Goal: Task Accomplishment & Management: Complete application form

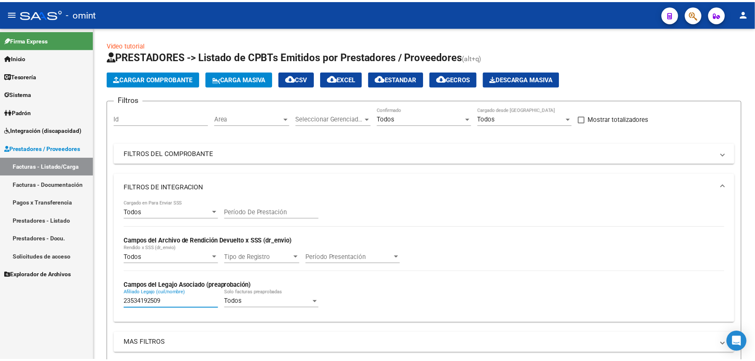
scroll to position [375, 0]
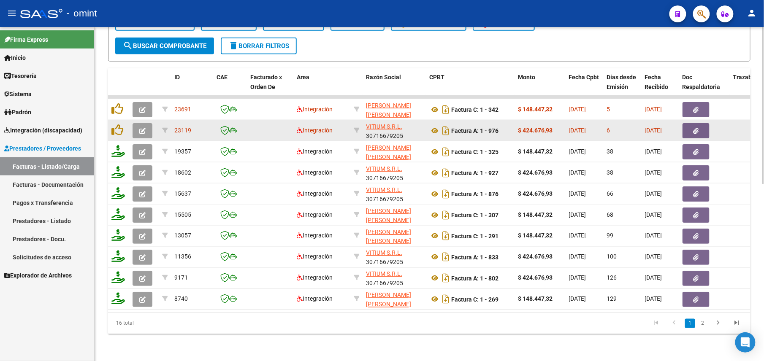
click at [139, 128] on icon "button" at bounding box center [142, 131] width 6 height 6
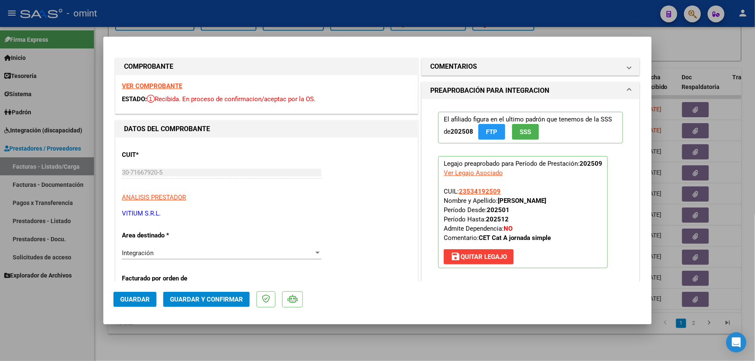
click at [151, 87] on strong "VER COMPROBANTE" at bounding box center [152, 86] width 60 height 8
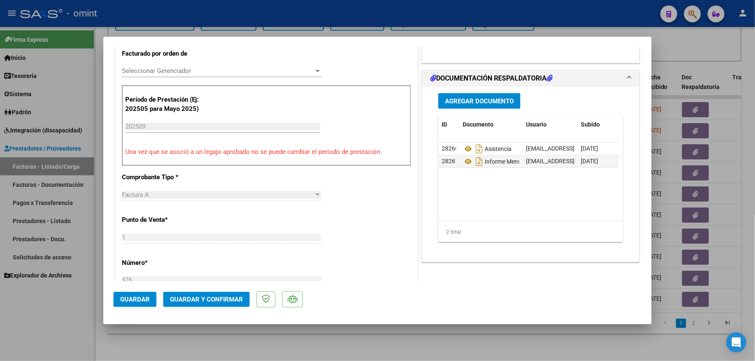
scroll to position [0, 0]
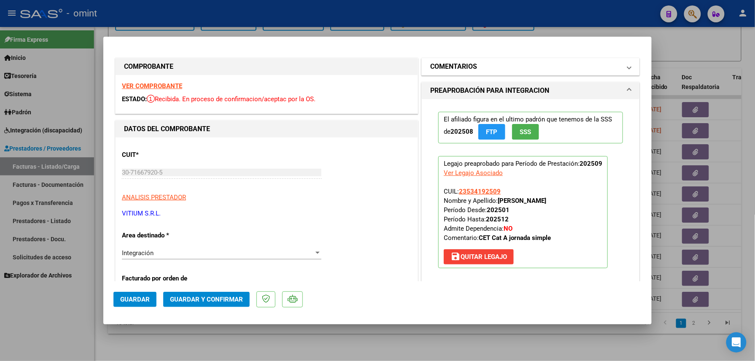
click at [467, 70] on h1 "COMENTARIOS" at bounding box center [453, 67] width 47 height 10
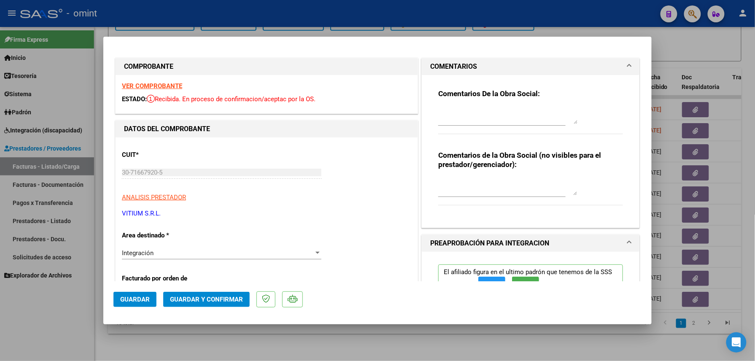
click at [479, 119] on textarea at bounding box center [507, 115] width 139 height 17
paste textarea "El informe [PERSON_NAME] debe ser presentado por la familia del socio, no se ge…"
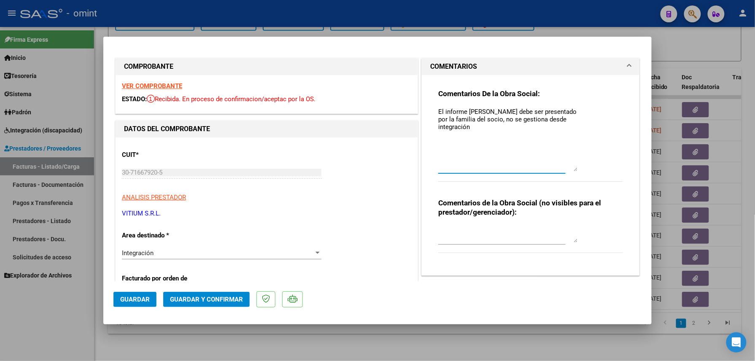
drag, startPoint x: 569, startPoint y: 119, endPoint x: 569, endPoint y: 173, distance: 54.0
click at [572, 170] on textarea "El informe [PERSON_NAME] debe ser presentado por la familia del socio, no se ge…" at bounding box center [507, 139] width 139 height 65
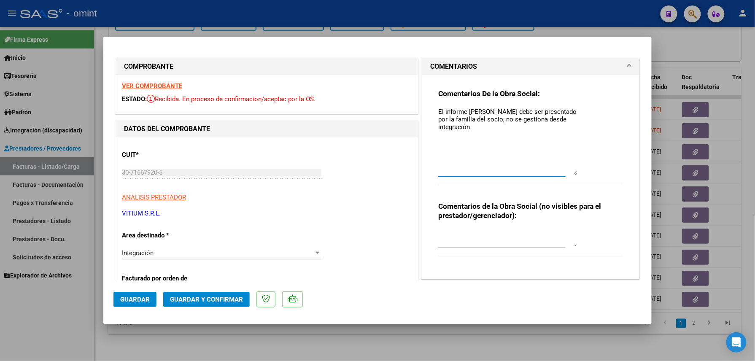
scroll to position [56, 0]
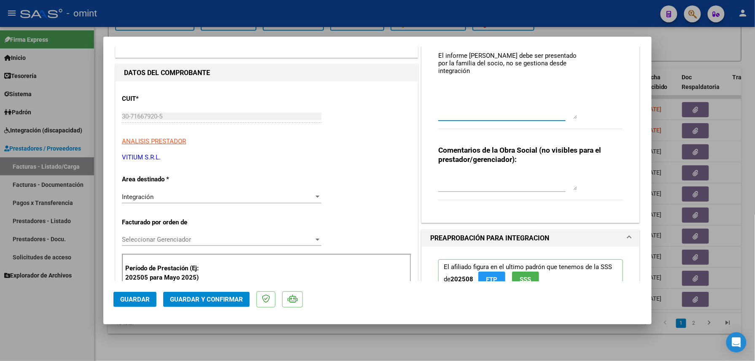
type textarea "El informe [PERSON_NAME] debe ser presentado por la familia del socio, no se ge…"
click at [189, 295] on button "Guardar y Confirmar" at bounding box center [206, 299] width 87 height 15
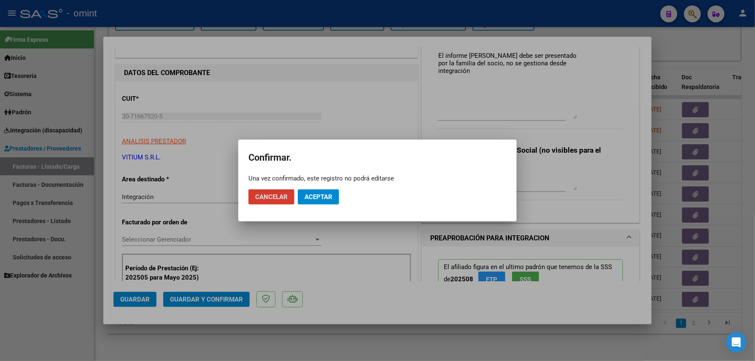
click at [318, 195] on span "Aceptar" at bounding box center [319, 197] width 28 height 8
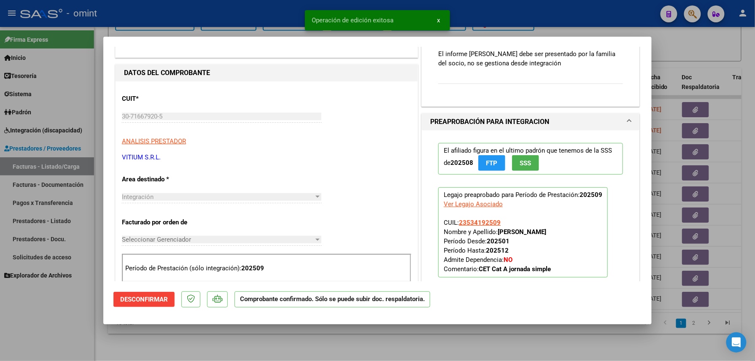
click at [168, 353] on div at bounding box center [377, 180] width 755 height 361
type input "$ 0,00"
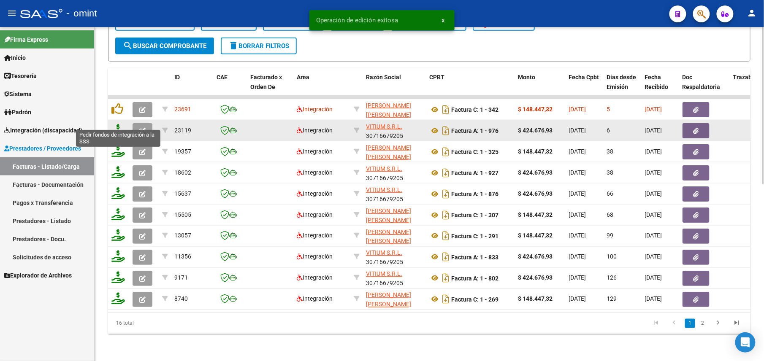
click at [122, 124] on icon at bounding box center [118, 130] width 14 height 12
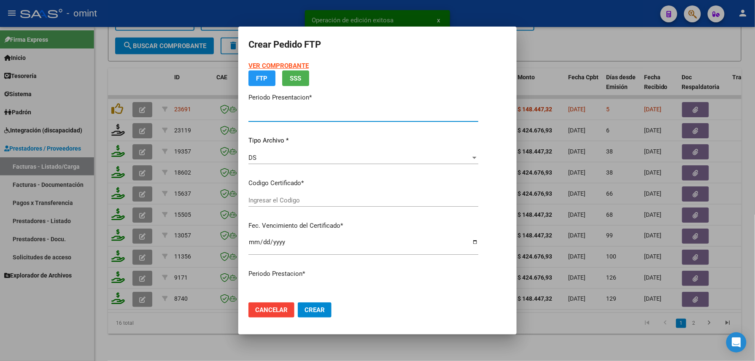
type input "202509"
type input "$ 424.676,93"
type input "9999058436"
type input "[DATE]"
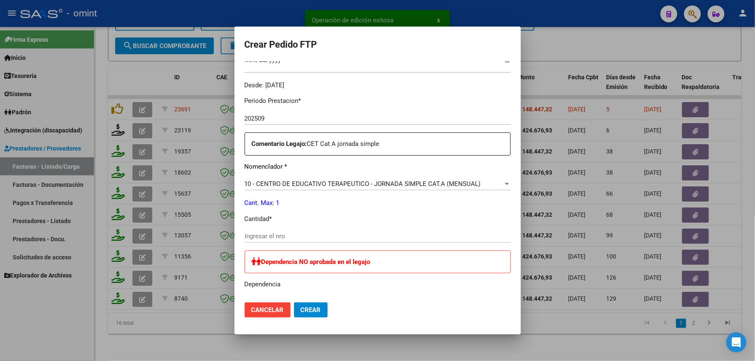
scroll to position [360, 0]
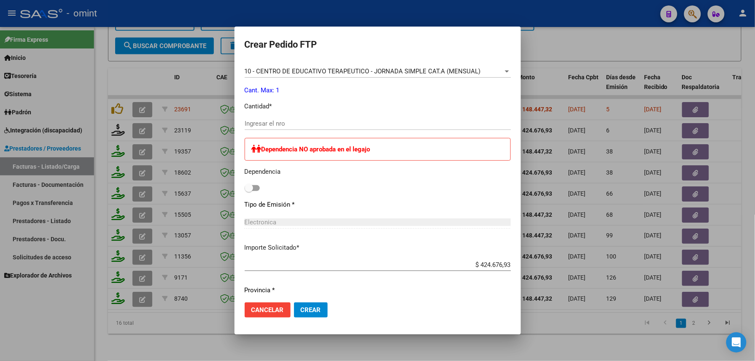
click at [254, 127] on input "Ingresar el nro" at bounding box center [378, 124] width 266 height 8
drag, startPoint x: 254, startPoint y: 124, endPoint x: 255, endPoint y: 128, distance: 4.4
click at [255, 127] on div "Ingresar el nro" at bounding box center [378, 123] width 266 height 13
type input "1"
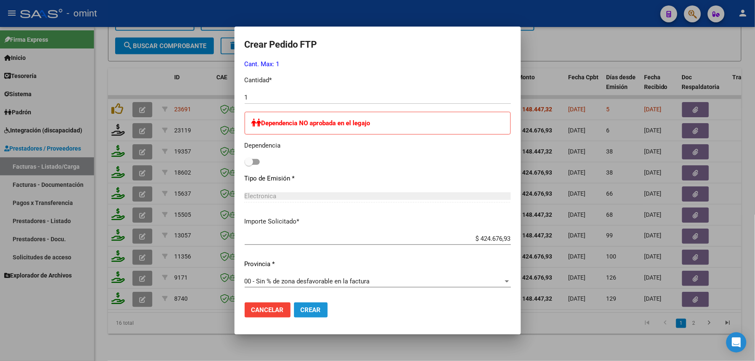
click at [301, 309] on span "Crear" at bounding box center [311, 310] width 20 height 8
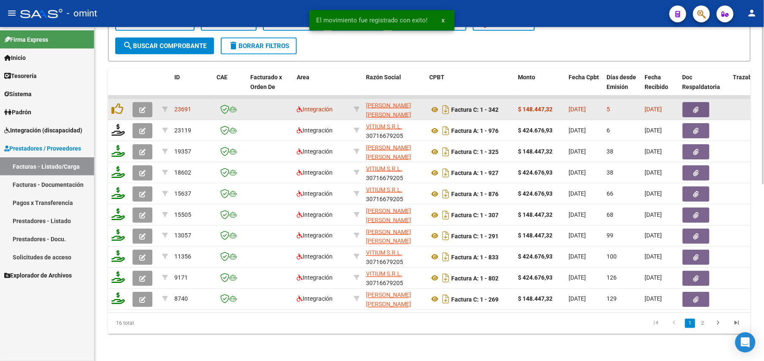
click at [146, 102] on button "button" at bounding box center [143, 109] width 20 height 15
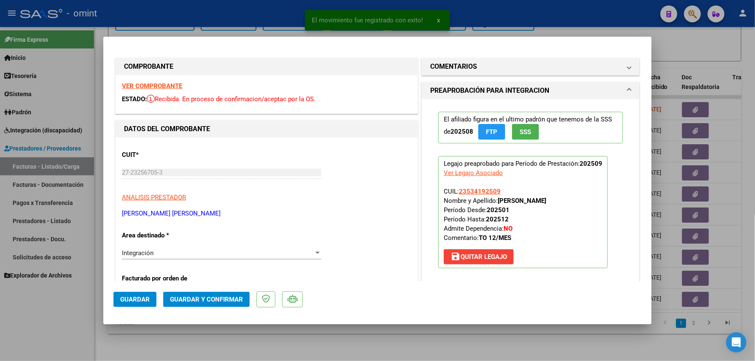
click at [160, 88] on strong "VER COMPROBANTE" at bounding box center [152, 86] width 60 height 8
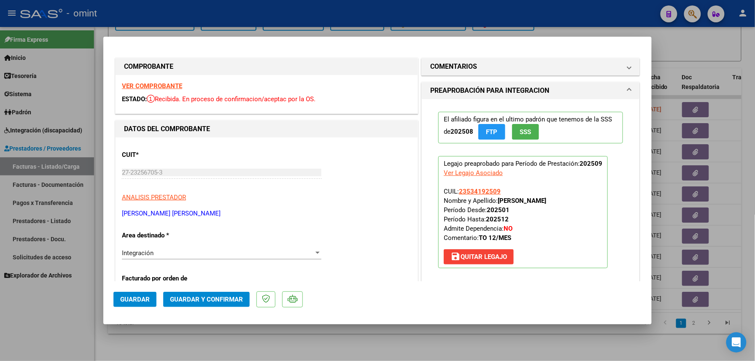
scroll to position [225, 0]
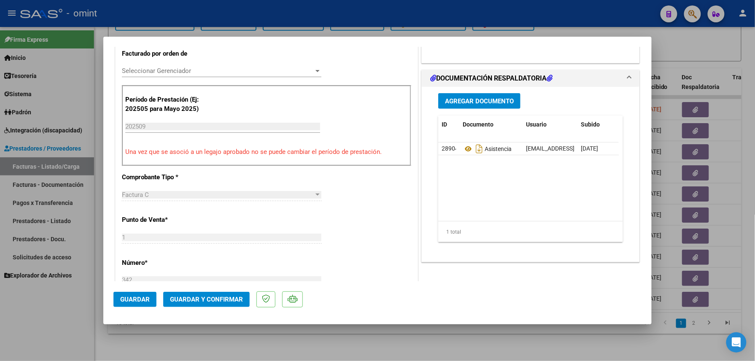
click at [219, 300] on span "Guardar y Confirmar" at bounding box center [206, 300] width 73 height 8
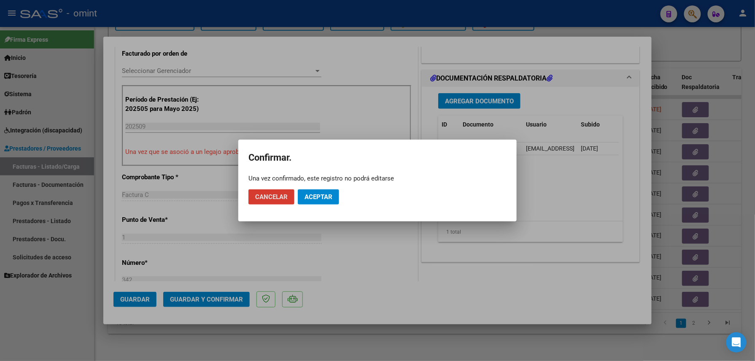
click at [310, 201] on button "Aceptar" at bounding box center [318, 196] width 41 height 15
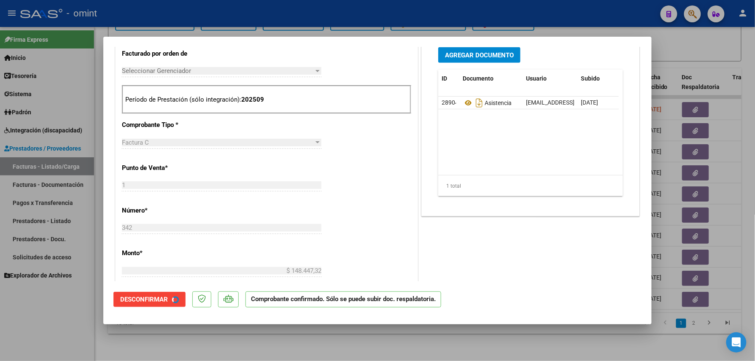
scroll to position [225, 0]
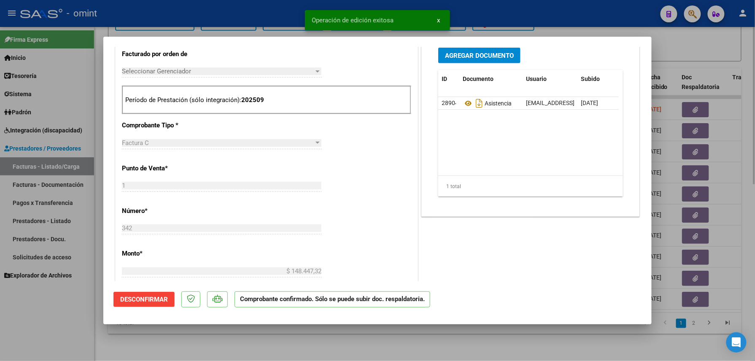
click at [72, 316] on div at bounding box center [377, 180] width 755 height 361
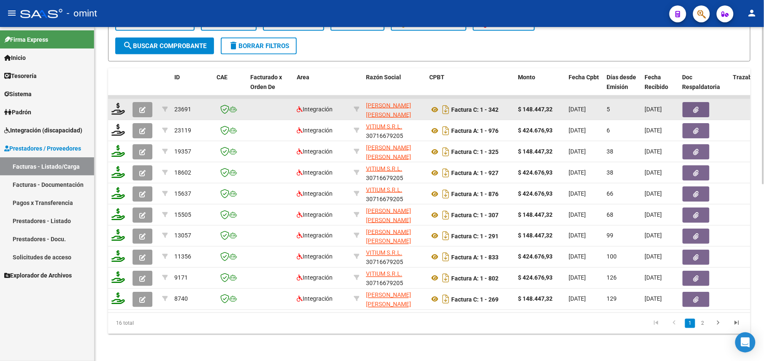
click at [141, 102] on button "button" at bounding box center [143, 109] width 20 height 15
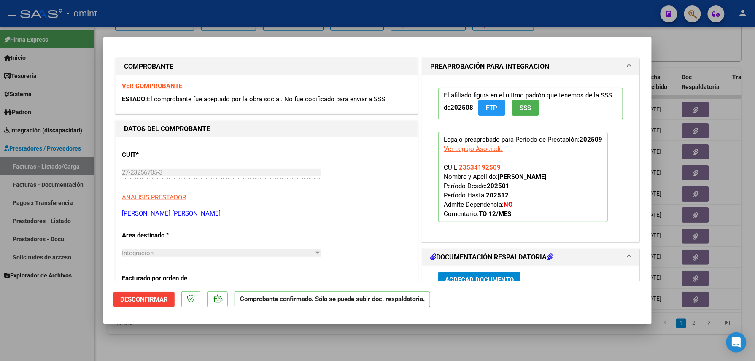
click at [87, 342] on div at bounding box center [377, 180] width 755 height 361
type input "$ 0,00"
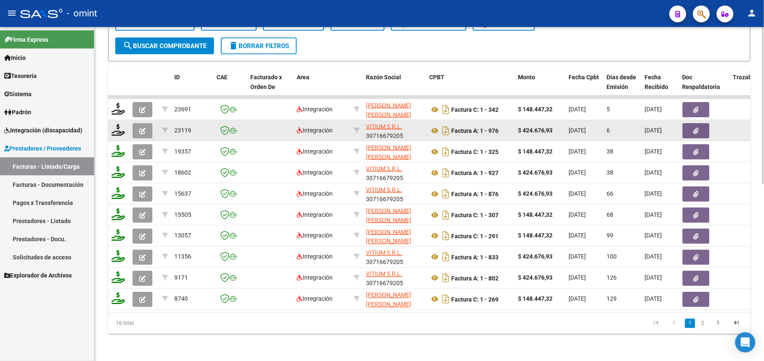
click at [135, 124] on button "button" at bounding box center [143, 130] width 20 height 15
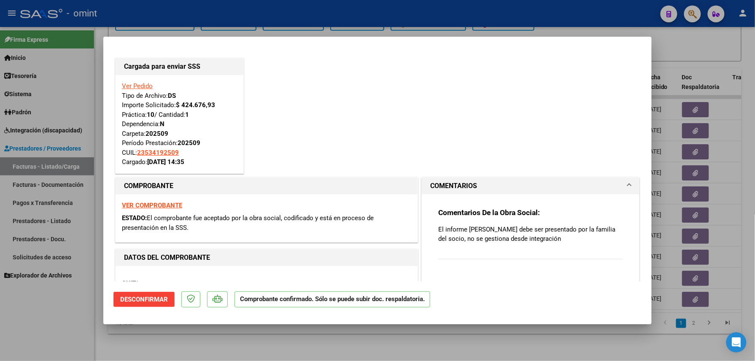
drag, startPoint x: 85, startPoint y: 303, endPoint x: 87, endPoint y: 315, distance: 12.0
click at [85, 304] on div at bounding box center [377, 180] width 755 height 361
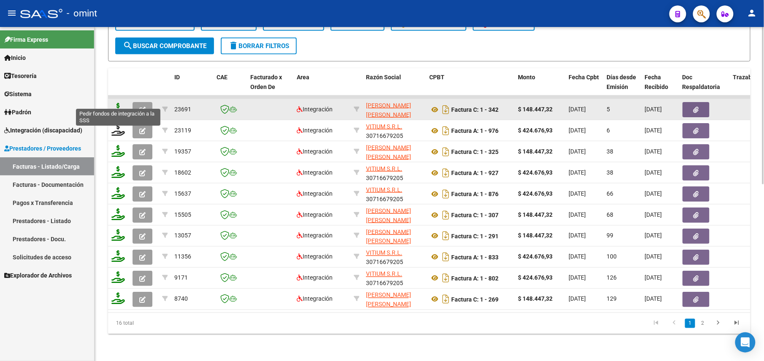
click at [115, 103] on icon at bounding box center [118, 109] width 14 height 12
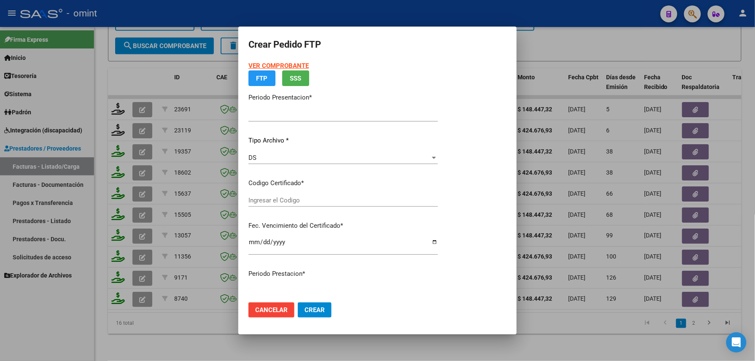
type input "202509"
type input "$ 148.447,32"
type input "9999058436"
type input "[DATE]"
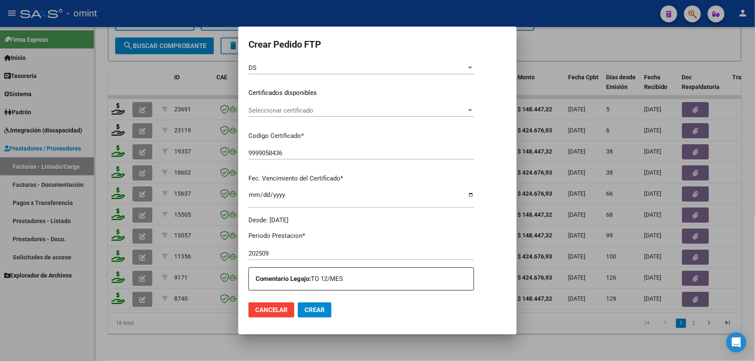
scroll to position [225, 0]
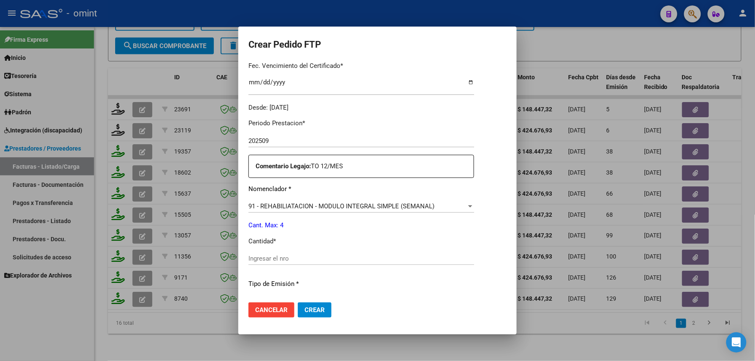
click at [294, 257] on input "Ingresar el nro" at bounding box center [362, 259] width 226 height 8
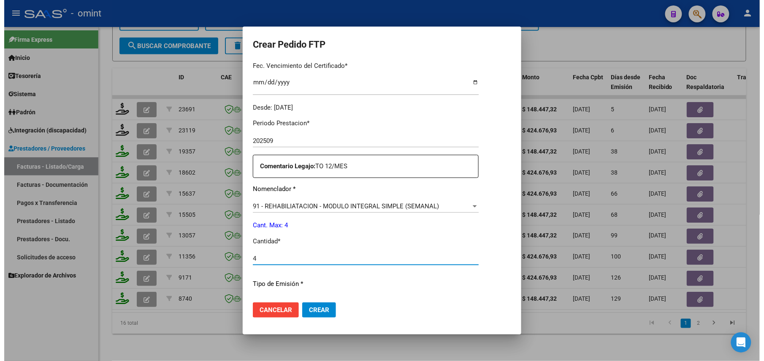
scroll to position [330, 0]
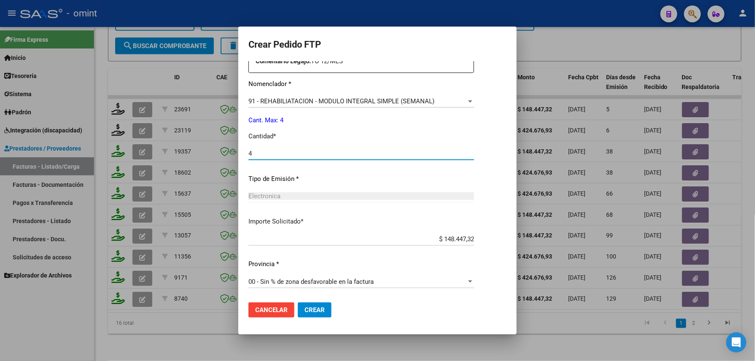
type input "4"
click at [311, 306] on button "Crear" at bounding box center [315, 310] width 34 height 15
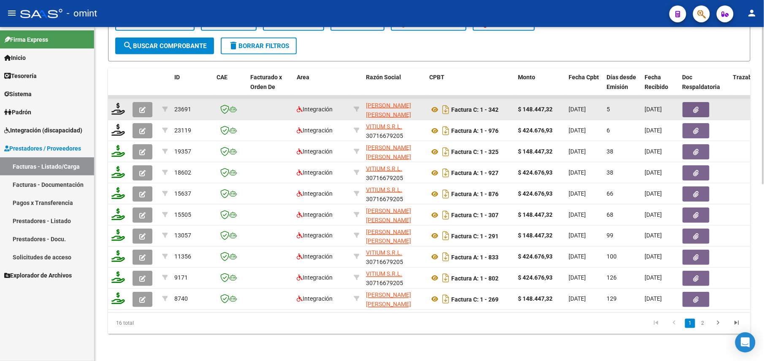
click at [138, 102] on button "button" at bounding box center [143, 109] width 20 height 15
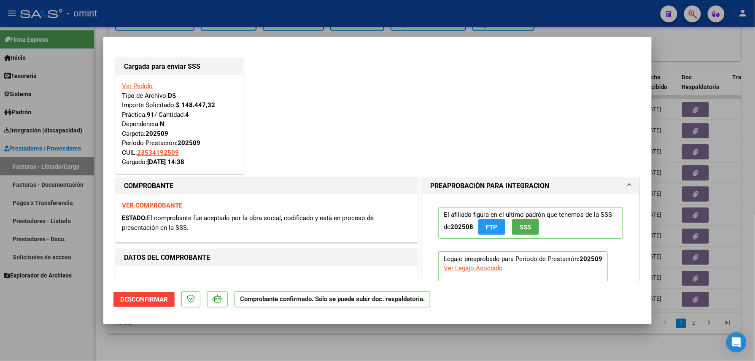
click at [81, 313] on div at bounding box center [377, 180] width 755 height 361
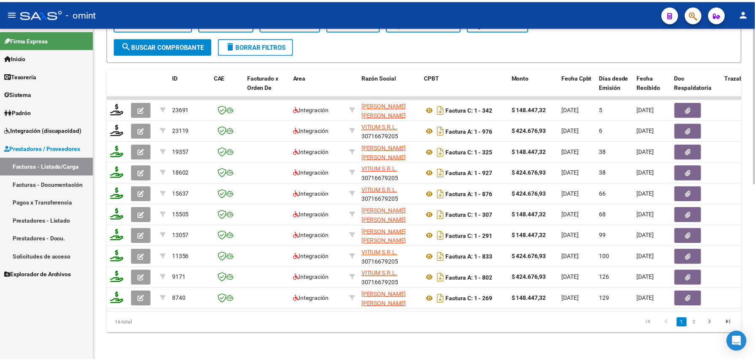
scroll to position [262, 0]
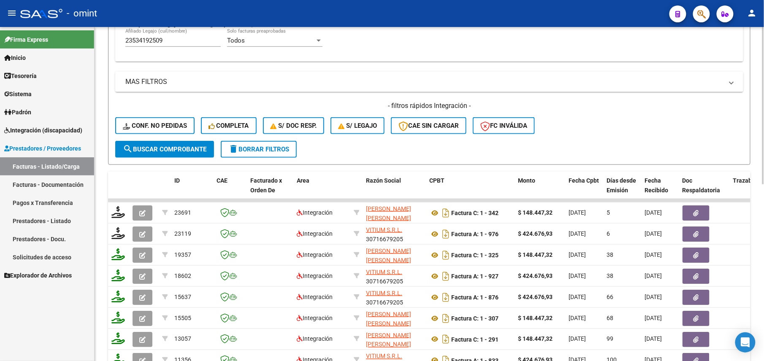
click at [155, 43] on input "23534192509" at bounding box center [172, 41] width 95 height 8
paste input "057837813"
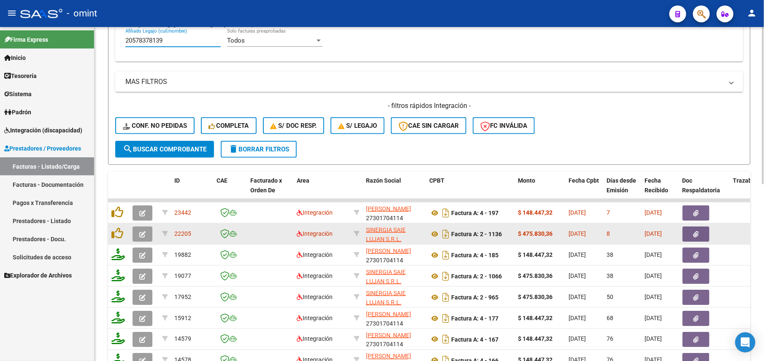
type input "20578378139"
click at [144, 234] on icon "button" at bounding box center [142, 234] width 6 height 6
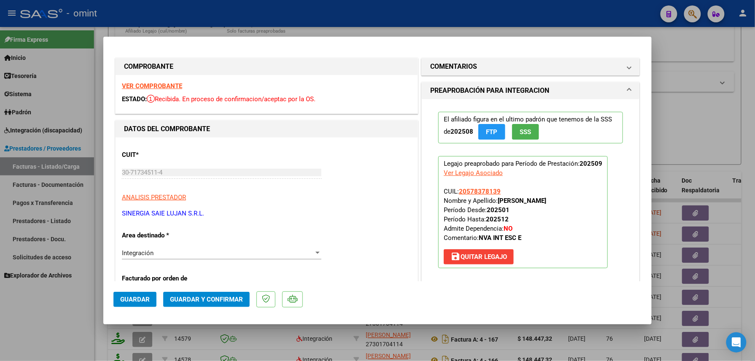
click at [163, 87] on strong "VER COMPROBANTE" at bounding box center [152, 86] width 60 height 8
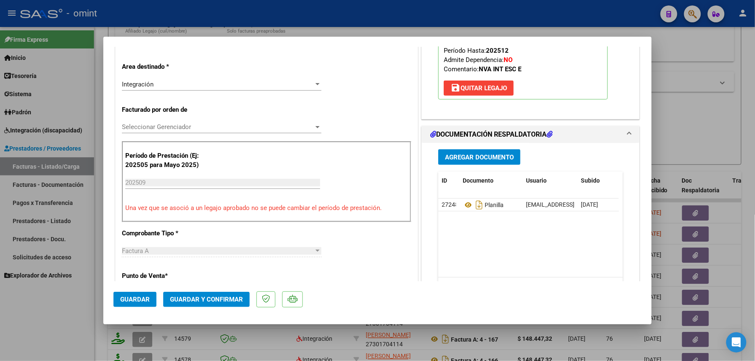
scroll to position [225, 0]
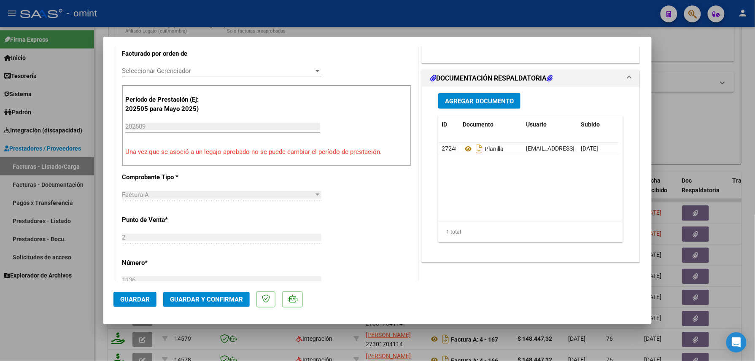
click at [205, 303] on span "Guardar y Confirmar" at bounding box center [206, 300] width 73 height 8
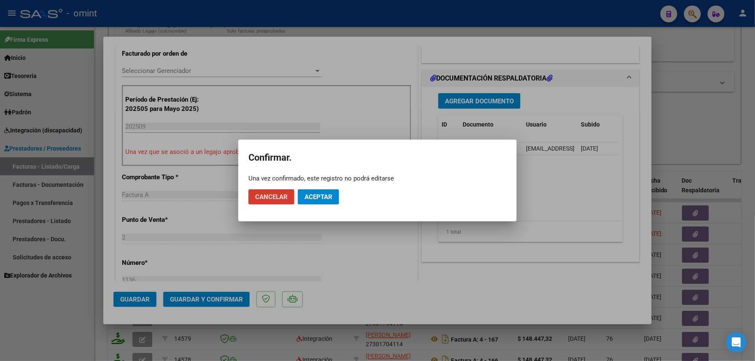
click at [312, 191] on button "Aceptar" at bounding box center [318, 196] width 41 height 15
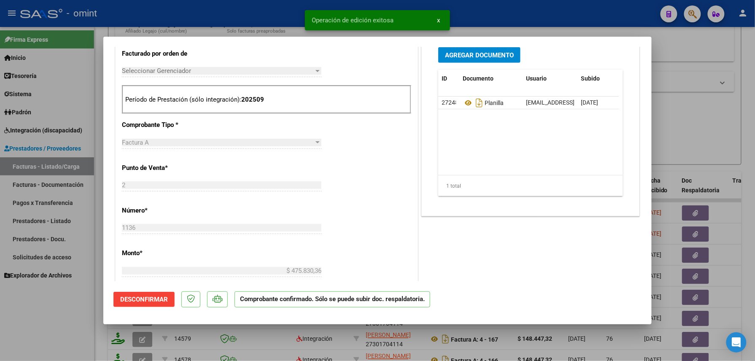
scroll to position [225, 0]
click at [88, 316] on div at bounding box center [377, 180] width 755 height 361
type input "$ 0,00"
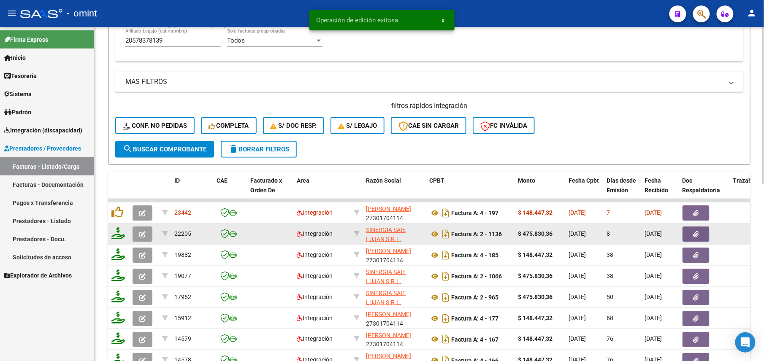
click at [117, 234] on icon at bounding box center [118, 233] width 14 height 12
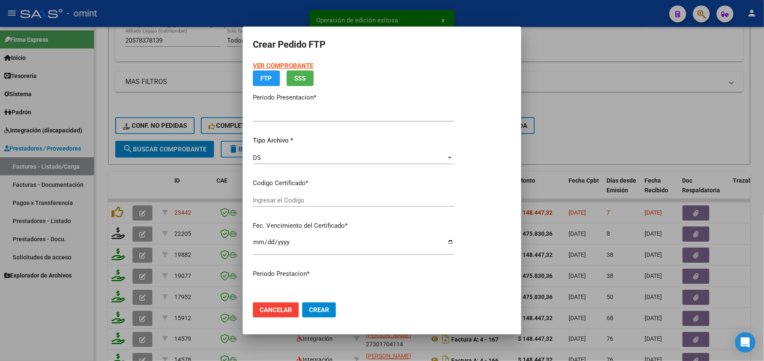
type input "202509"
type input "$ 475.830,36"
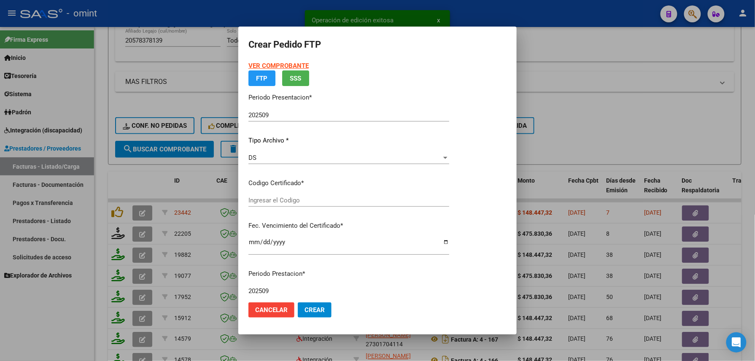
type input "9608310642"
type input "[DATE]"
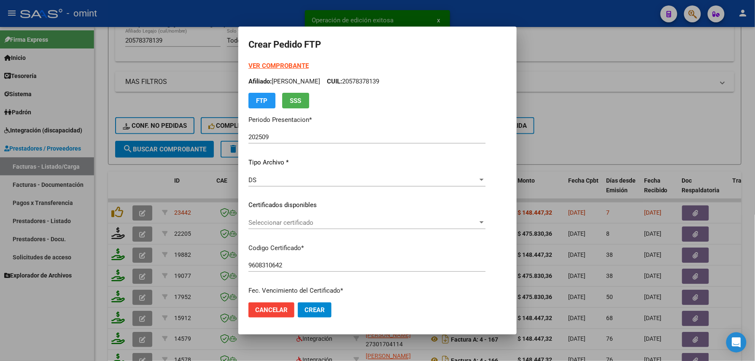
scroll to position [304, 0]
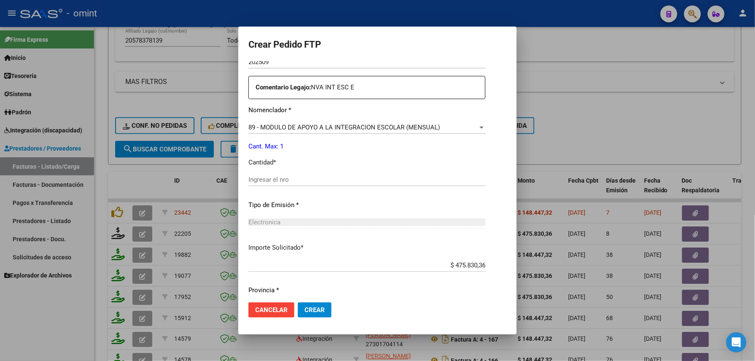
click at [262, 176] on input "Ingresar el nro" at bounding box center [367, 180] width 237 height 8
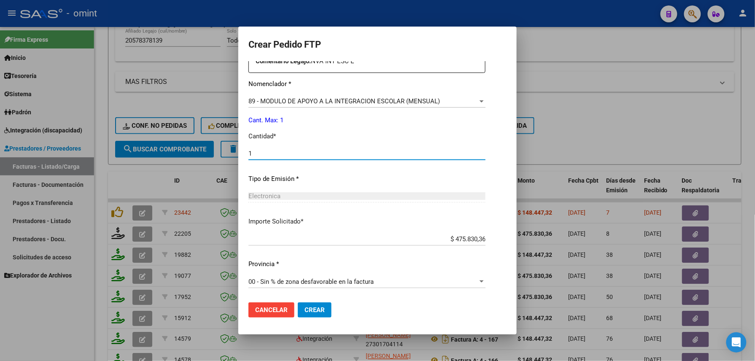
type input "1"
click at [307, 311] on span "Crear" at bounding box center [315, 310] width 20 height 8
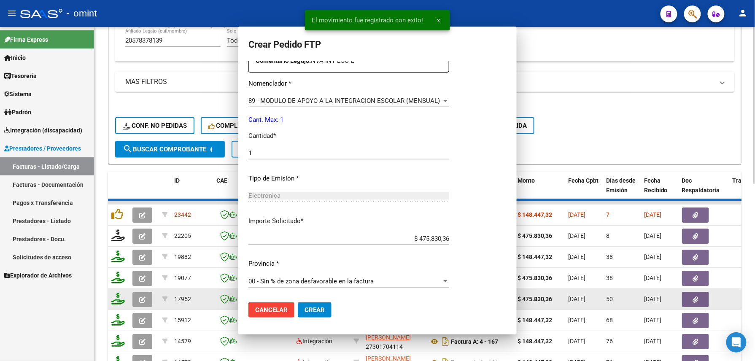
scroll to position [282, 0]
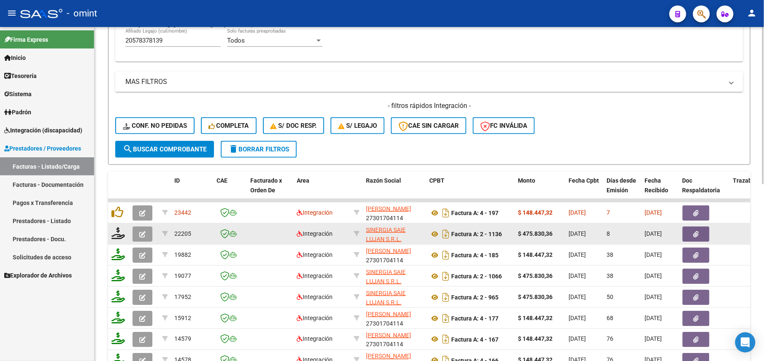
click at [142, 233] on icon "button" at bounding box center [142, 234] width 6 height 6
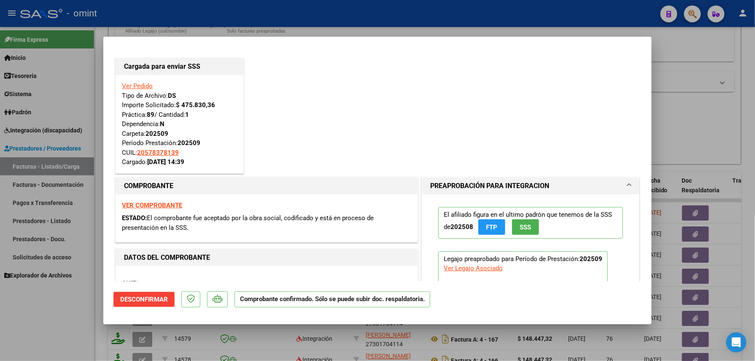
click at [66, 318] on div at bounding box center [377, 180] width 755 height 361
type input "$ 0,00"
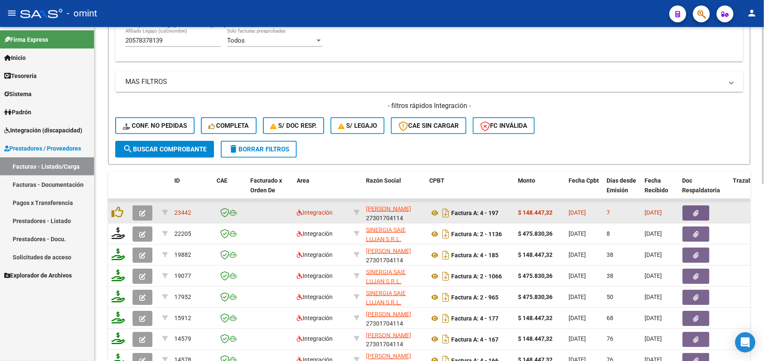
click at [141, 210] on icon "button" at bounding box center [142, 213] width 6 height 6
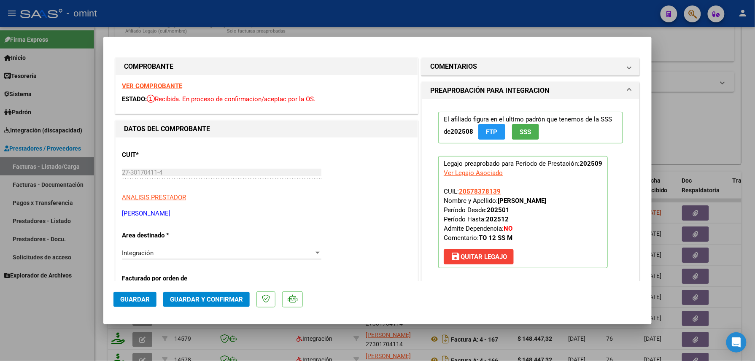
click at [160, 87] on strong "VER COMPROBANTE" at bounding box center [152, 86] width 60 height 8
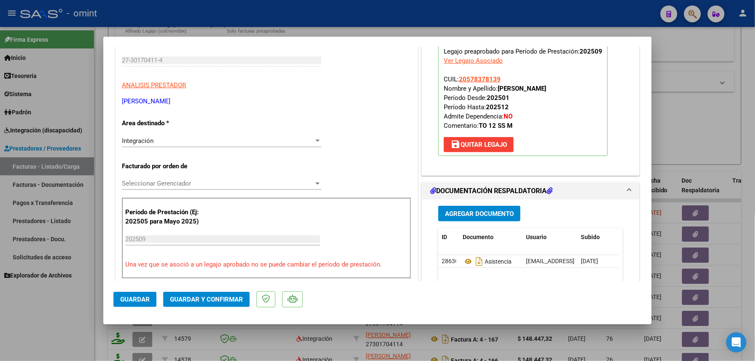
click at [195, 297] on span "Guardar y Confirmar" at bounding box center [206, 300] width 73 height 8
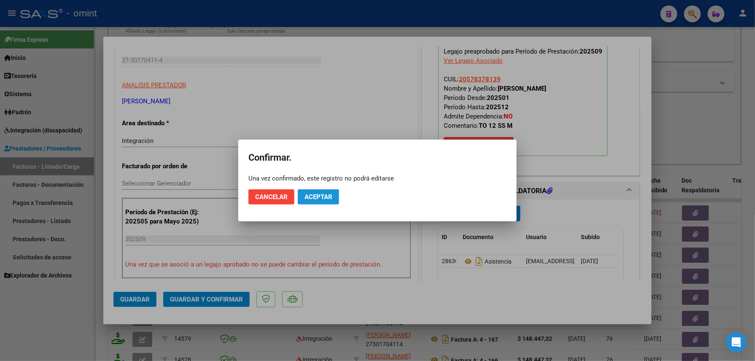
click at [320, 197] on span "Aceptar" at bounding box center [319, 197] width 28 height 8
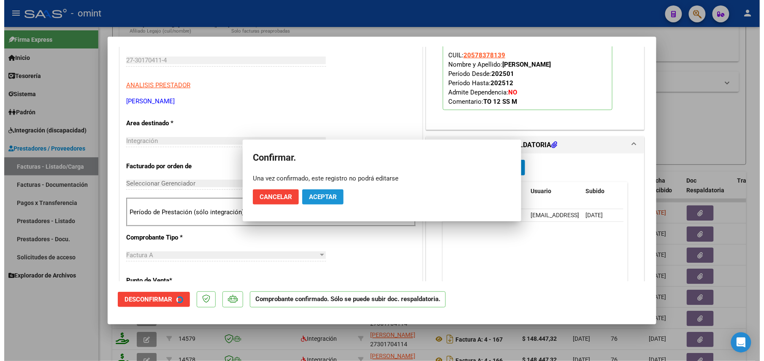
scroll to position [112, 0]
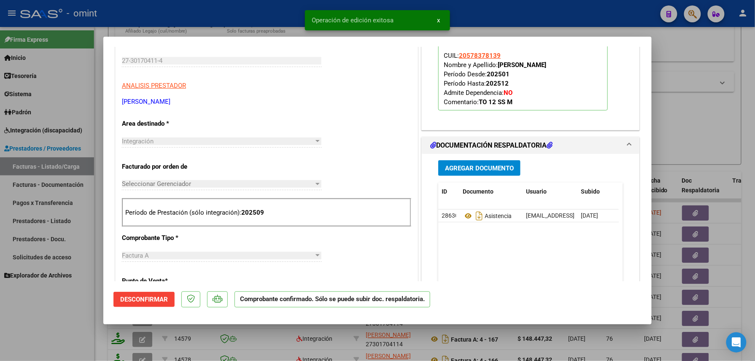
click at [68, 325] on div at bounding box center [377, 180] width 755 height 361
type input "$ 0,00"
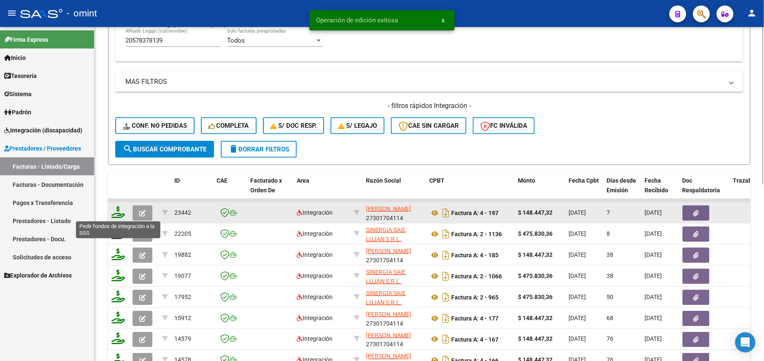
click at [111, 212] on icon at bounding box center [118, 212] width 14 height 12
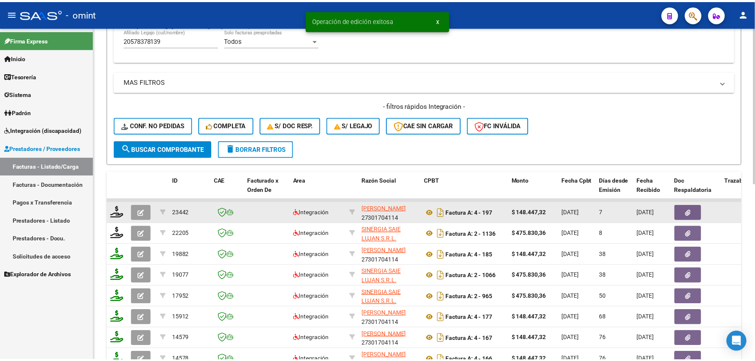
scroll to position [375, 0]
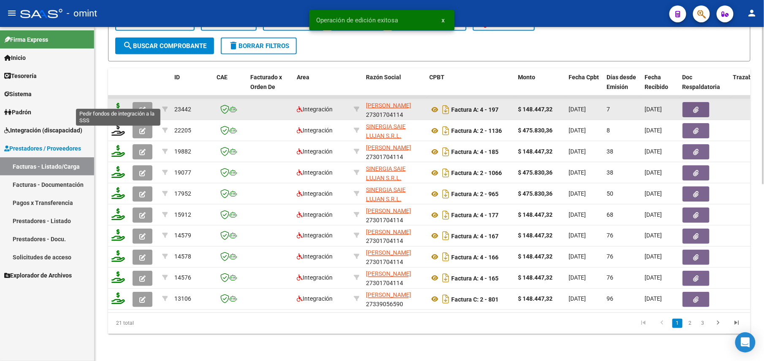
click at [117, 103] on icon at bounding box center [118, 109] width 14 height 12
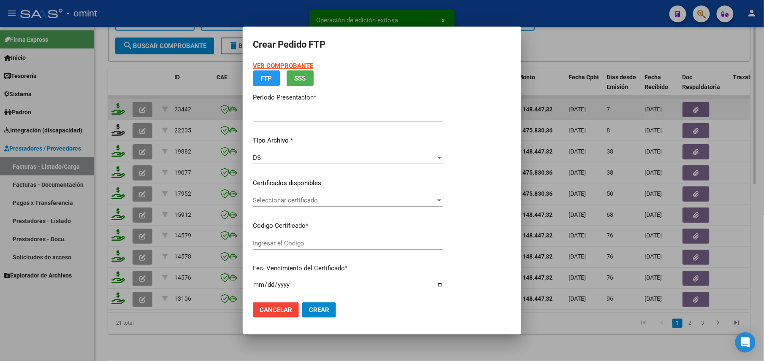
type input "202509"
type input "$ 148.447,32"
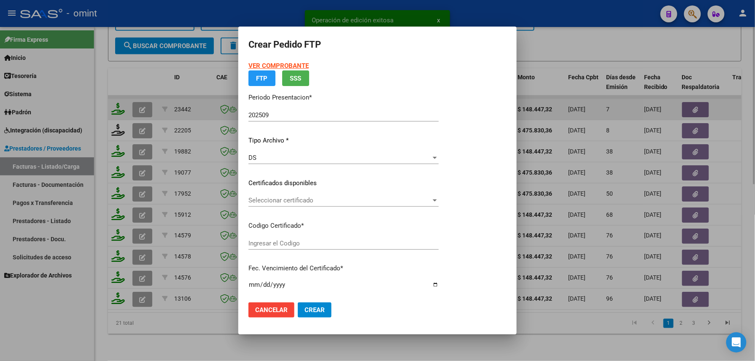
type input "9608310642"
type input "[DATE]"
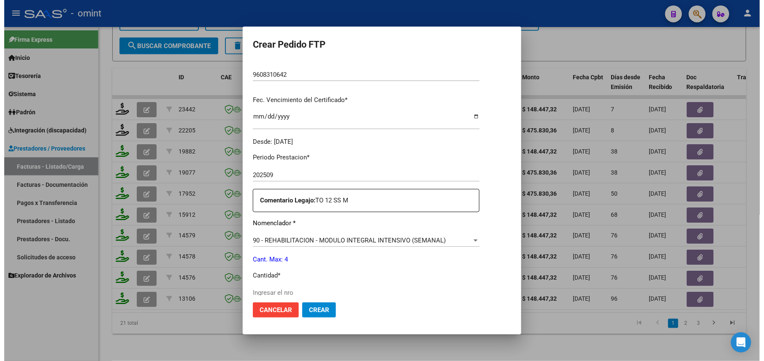
scroll to position [247, 0]
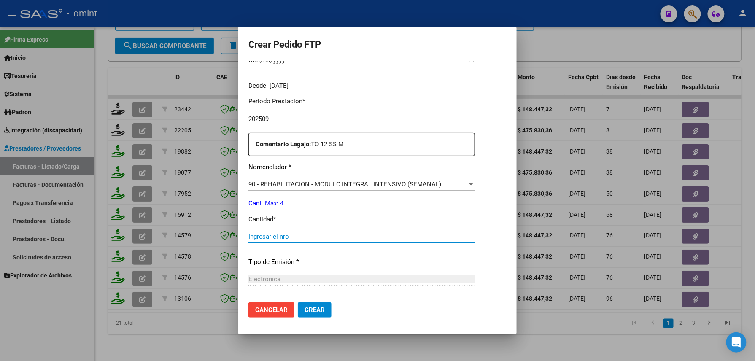
click at [273, 240] on input "Ingresar el nro" at bounding box center [362, 237] width 227 height 8
type input "4"
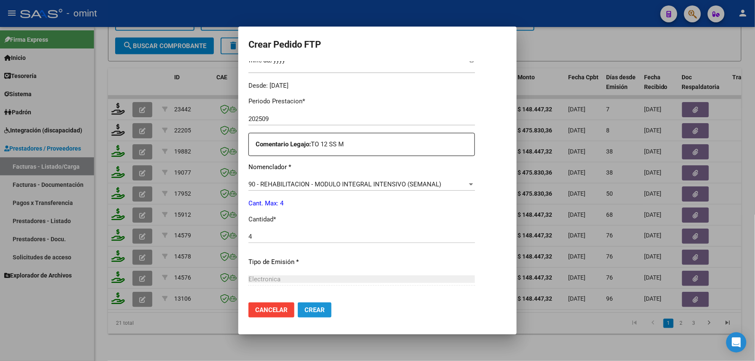
click at [307, 307] on span "Crear" at bounding box center [315, 310] width 20 height 8
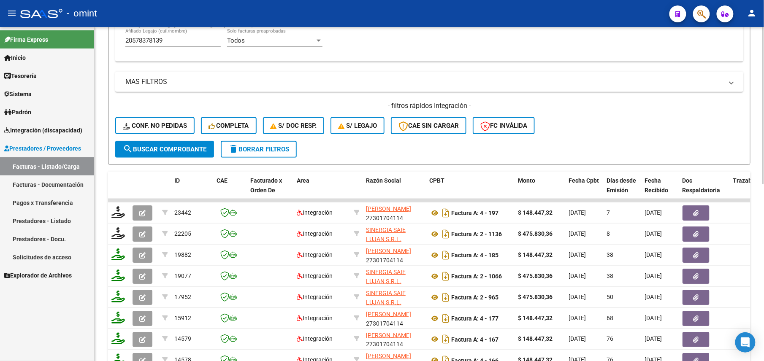
scroll to position [206, 0]
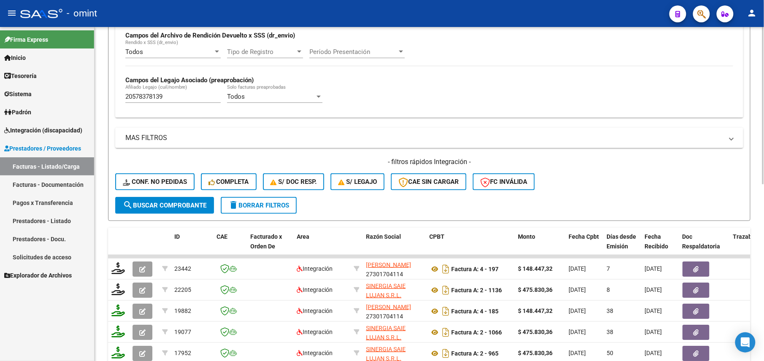
click at [148, 100] on input "20578378139" at bounding box center [172, 97] width 95 height 8
paste input "85247473"
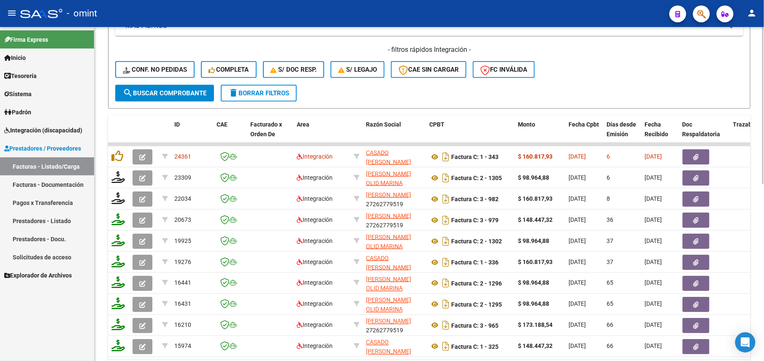
scroll to position [375, 0]
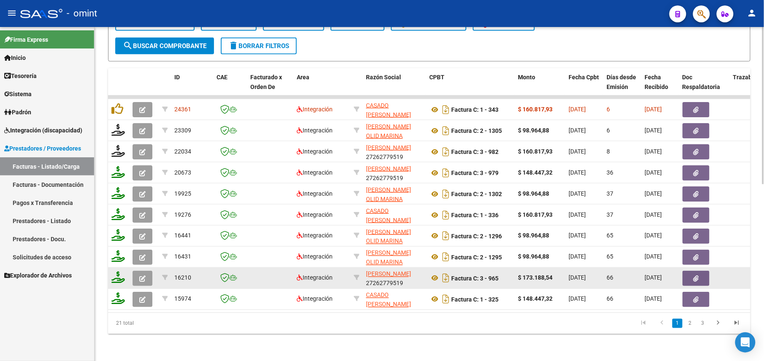
type input "20585247473"
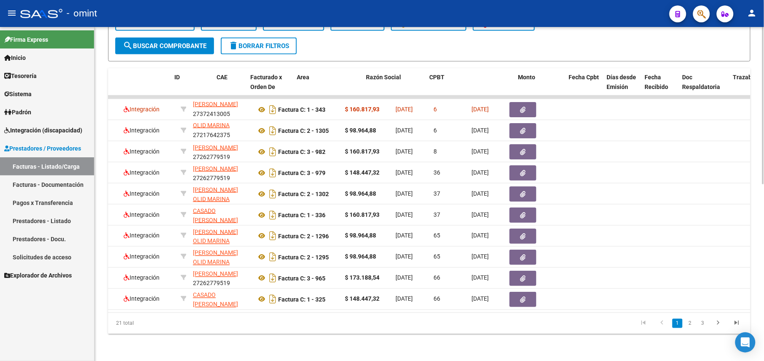
scroll to position [0, 0]
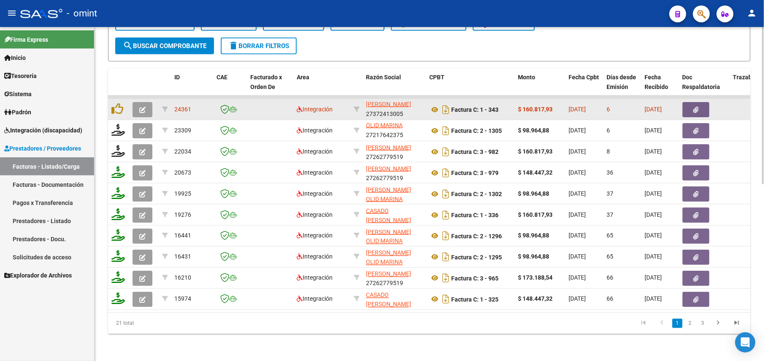
click at [134, 102] on button "button" at bounding box center [143, 109] width 20 height 15
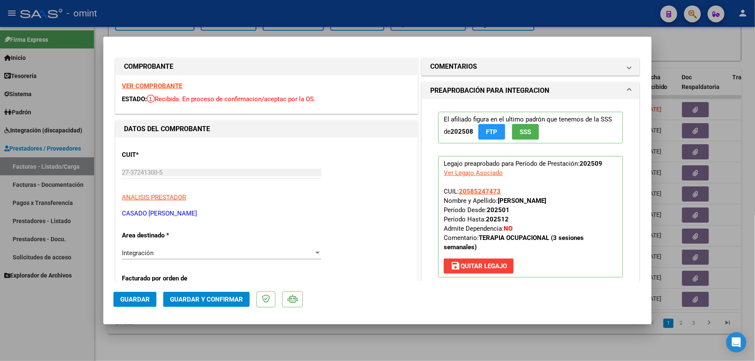
click at [237, 339] on div at bounding box center [377, 180] width 755 height 361
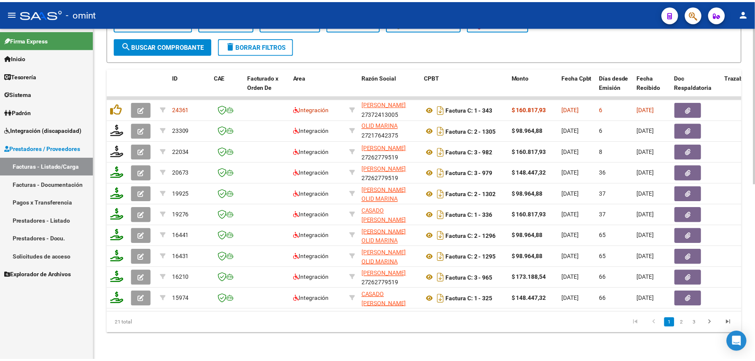
scroll to position [206, 0]
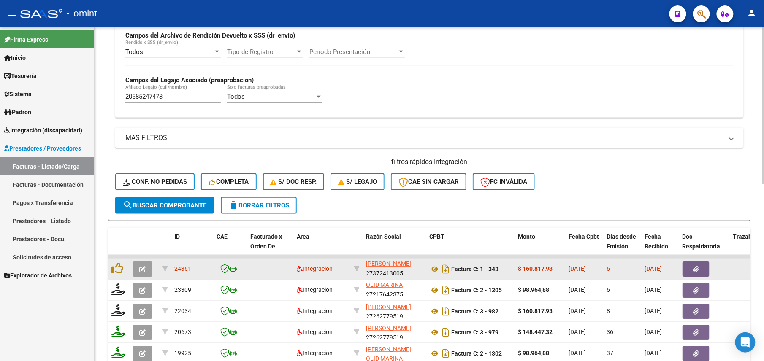
click at [148, 269] on button "button" at bounding box center [143, 269] width 20 height 15
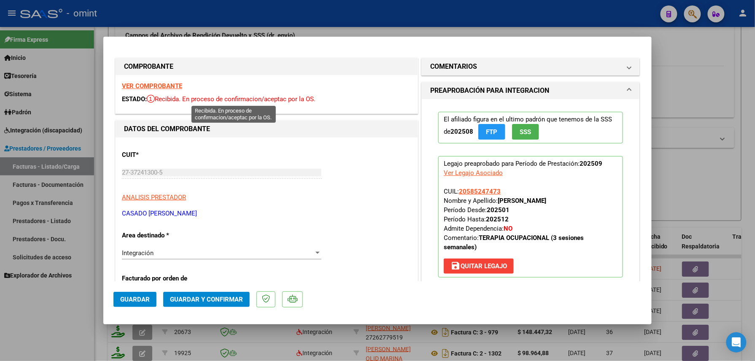
click at [161, 87] on strong "VER COMPROBANTE" at bounding box center [152, 86] width 60 height 8
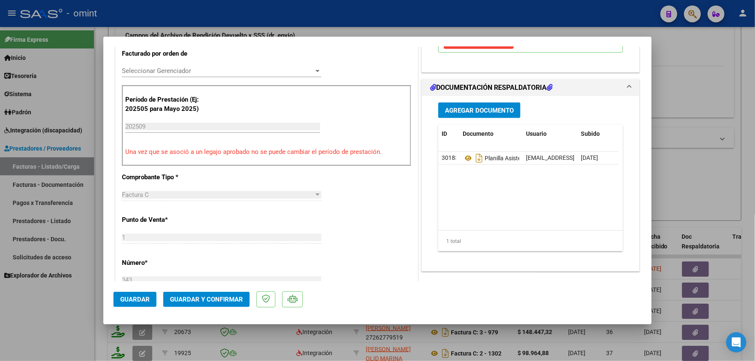
scroll to position [281, 0]
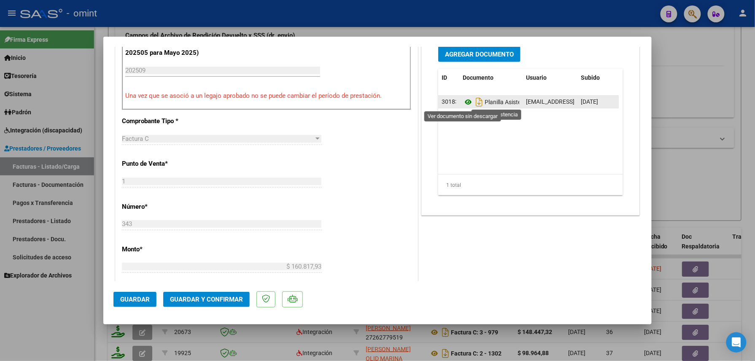
click at [465, 107] on icon at bounding box center [468, 102] width 11 height 10
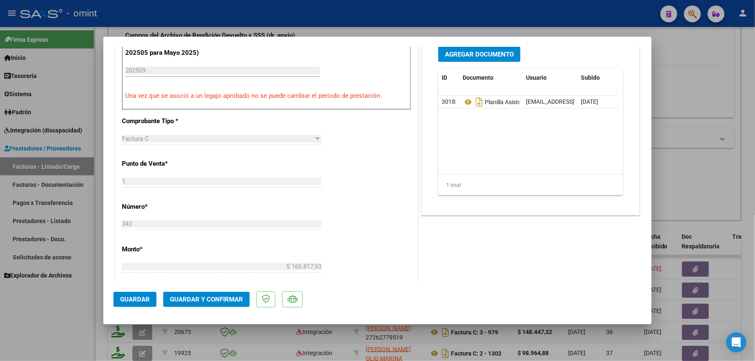
click at [195, 300] on span "Guardar y Confirmar" at bounding box center [206, 300] width 73 height 8
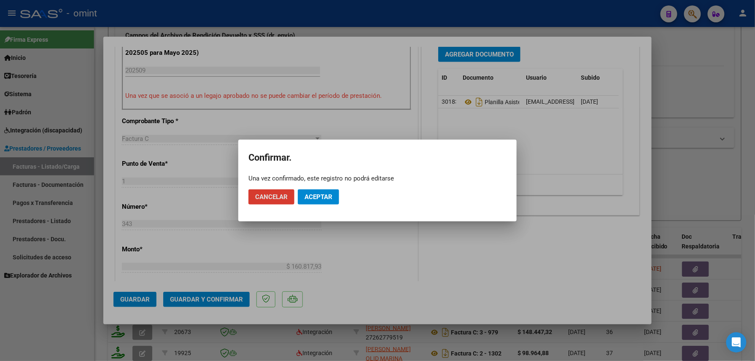
click at [318, 196] on span "Aceptar" at bounding box center [319, 197] width 28 height 8
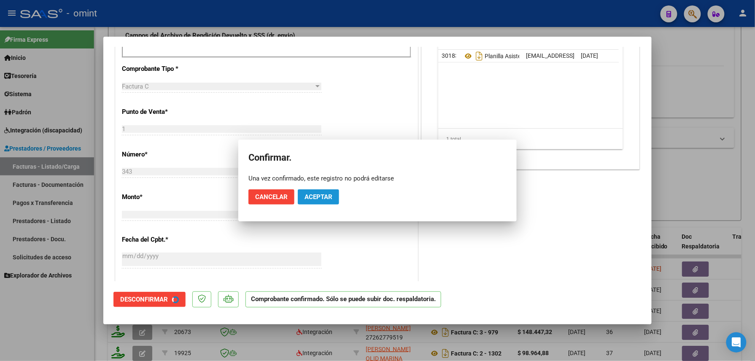
scroll to position [281, 0]
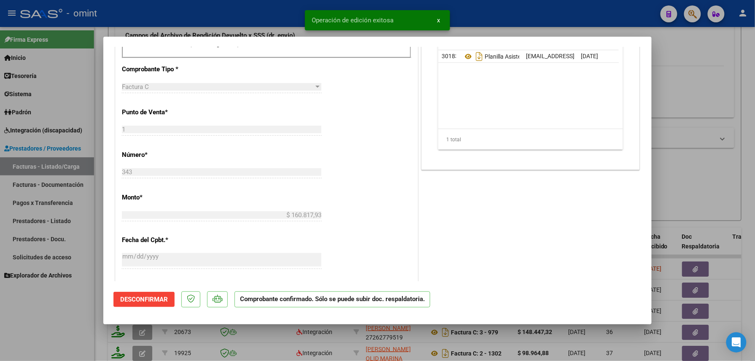
click at [56, 320] on div at bounding box center [377, 180] width 755 height 361
type input "$ 0,00"
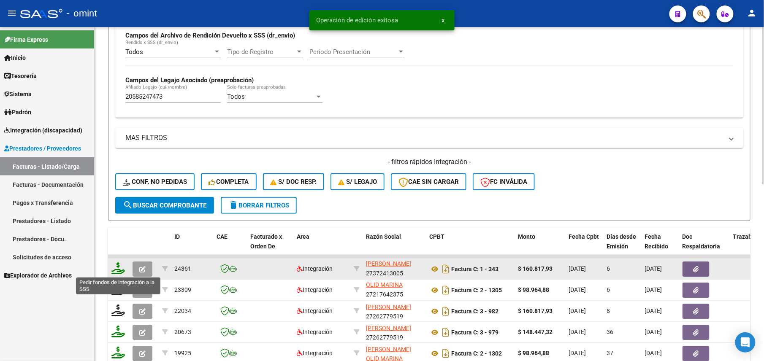
click at [116, 268] on icon at bounding box center [118, 268] width 14 height 12
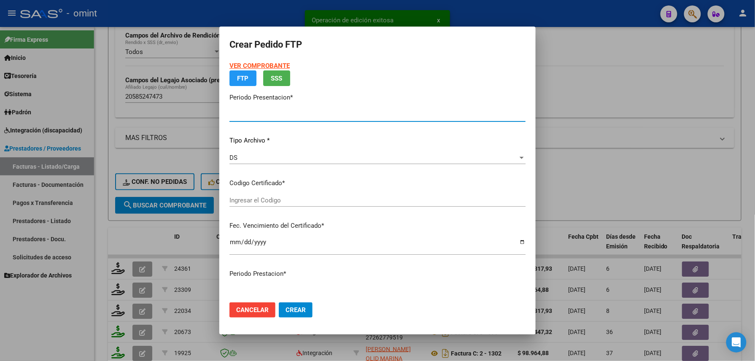
type input "202509"
type input "$ 160.817,93"
type input "5388191060"
type input "[DATE]"
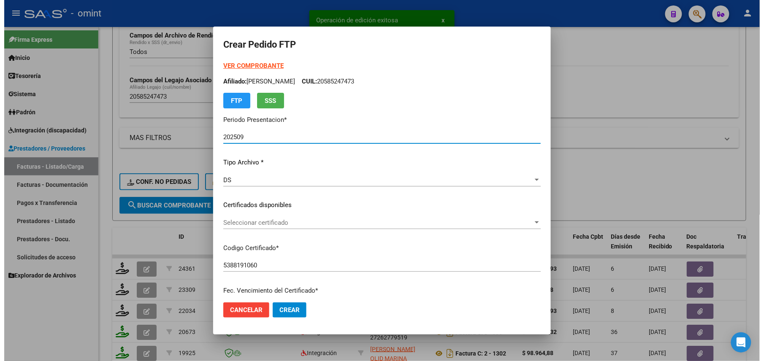
scroll to position [247, 0]
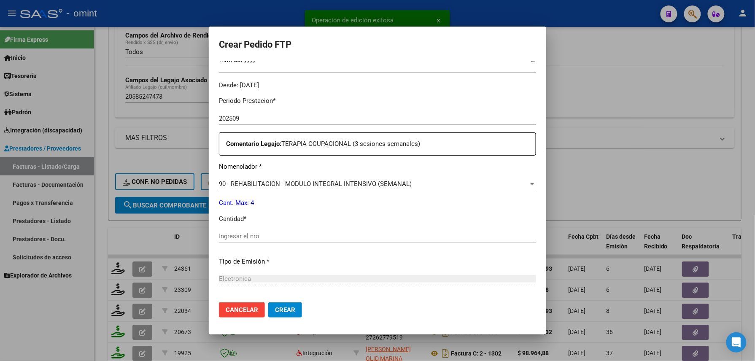
click at [284, 233] on input "Ingresar el nro" at bounding box center [377, 237] width 317 height 8
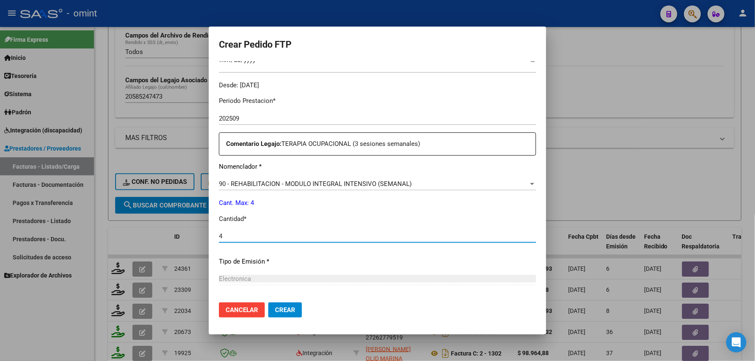
type input "4"
click at [279, 304] on button "Crear" at bounding box center [285, 310] width 34 height 15
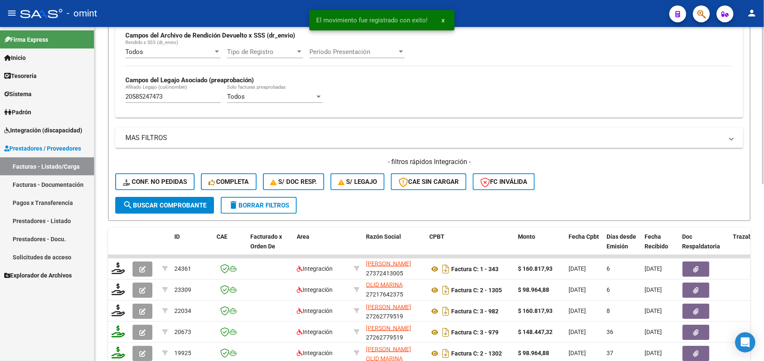
click at [143, 101] on div "20585247473 [PERSON_NAME] (cuil/nombre)" at bounding box center [172, 94] width 95 height 18
click at [143, 100] on input "20585247473" at bounding box center [172, 97] width 95 height 8
paste input "IURLEO"
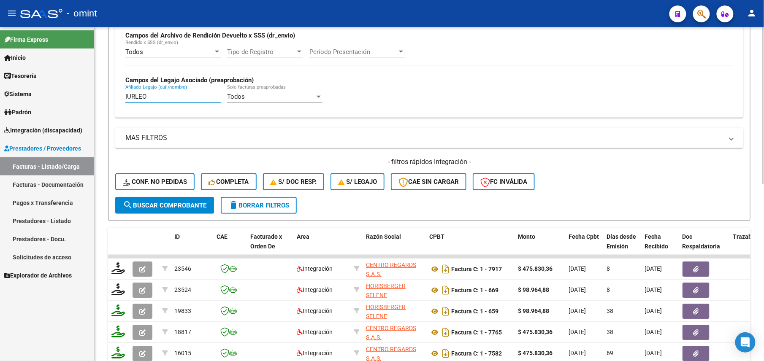
scroll to position [0, 0]
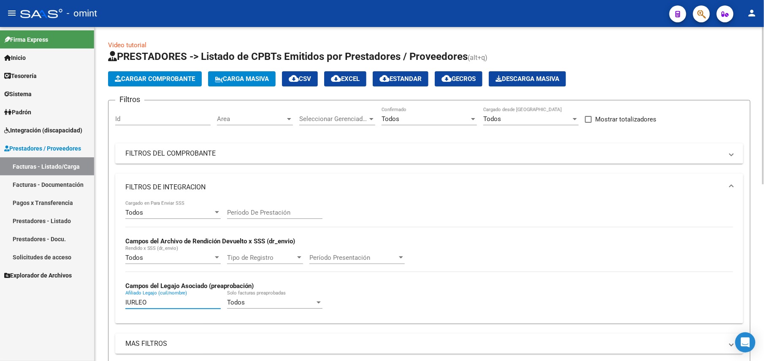
click at [132, 303] on input "IURLEO" at bounding box center [172, 303] width 95 height 8
click at [133, 304] on input "IURLEO" at bounding box center [172, 303] width 95 height 8
paste input "[PERSON_NAME]"
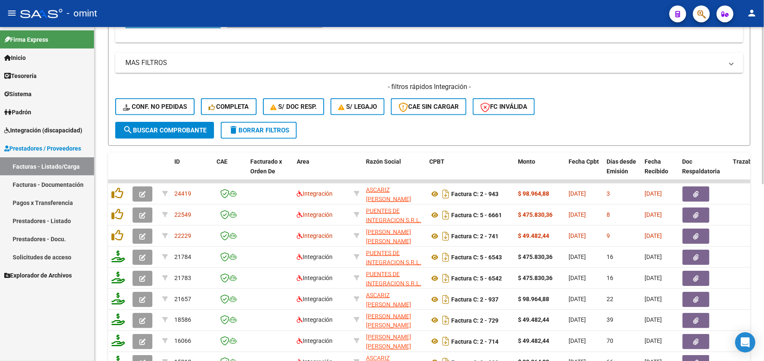
scroll to position [375, 0]
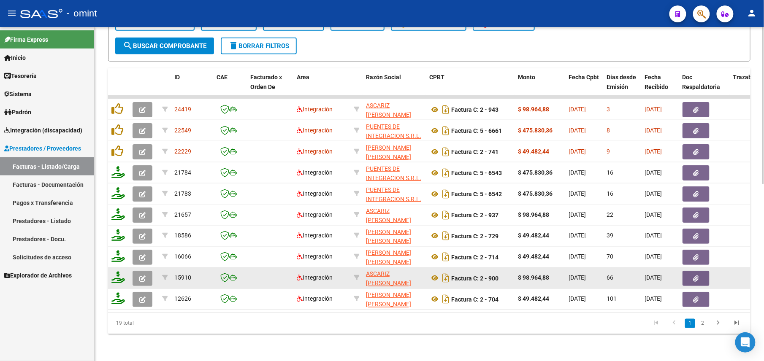
type input "[PERSON_NAME]"
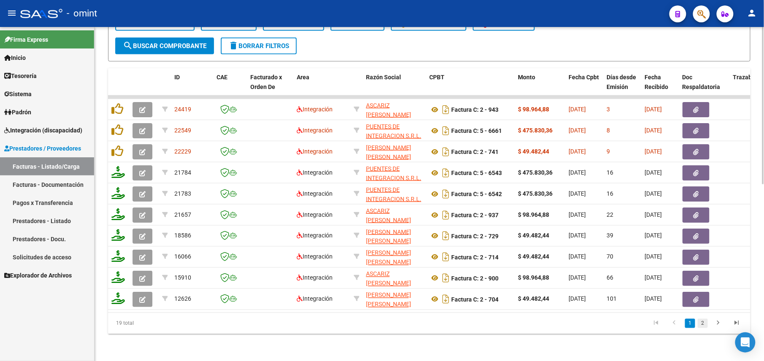
click at [704, 323] on link "2" at bounding box center [703, 323] width 10 height 9
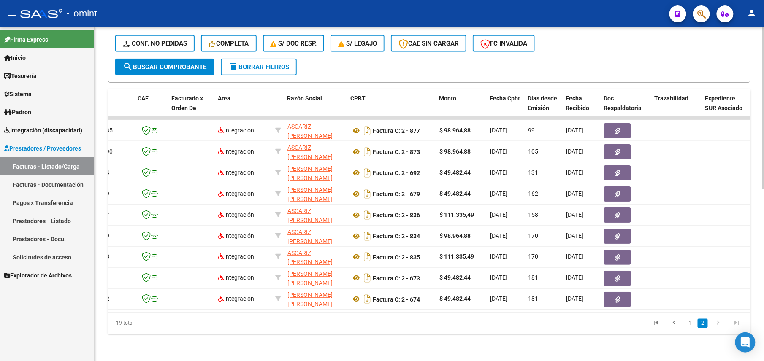
scroll to position [0, 0]
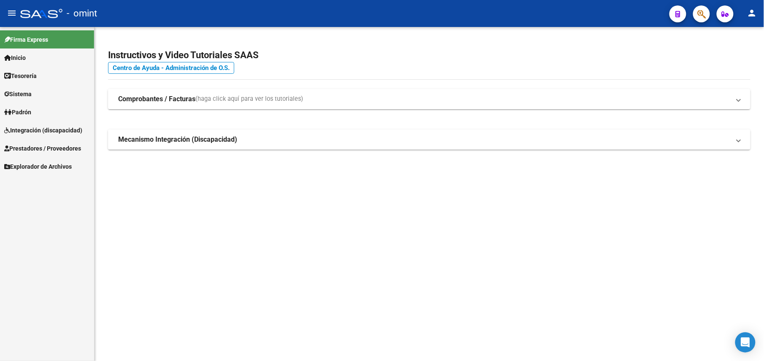
click at [40, 151] on span "Prestadores / Proveedores" at bounding box center [42, 148] width 77 height 9
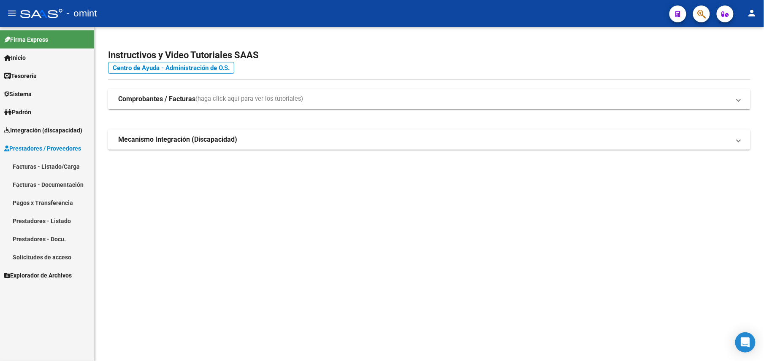
click at [43, 168] on link "Facturas - Listado/Carga" at bounding box center [47, 166] width 94 height 18
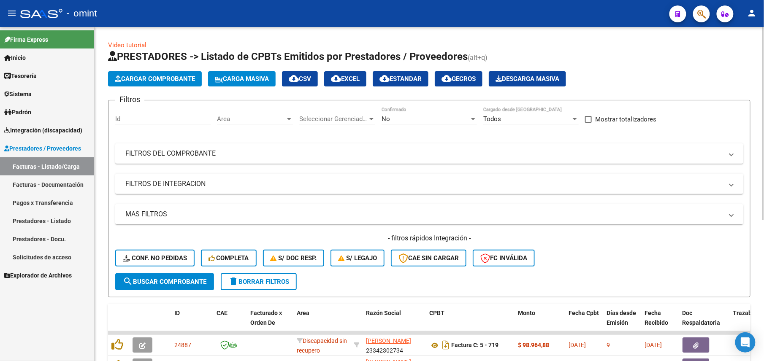
click at [422, 110] on div "No Confirmado" at bounding box center [428, 116] width 95 height 18
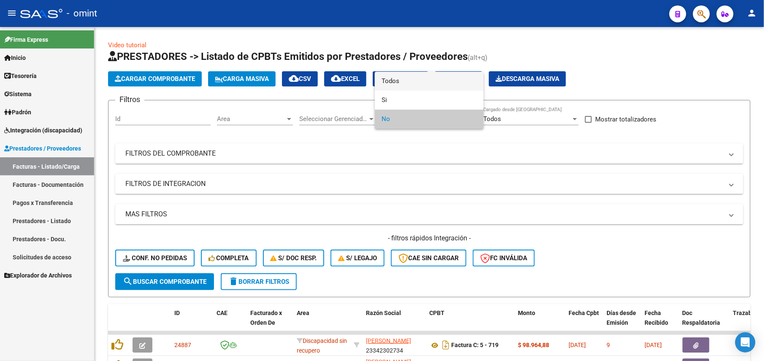
click at [398, 80] on span "Todos" at bounding box center [428, 81] width 95 height 19
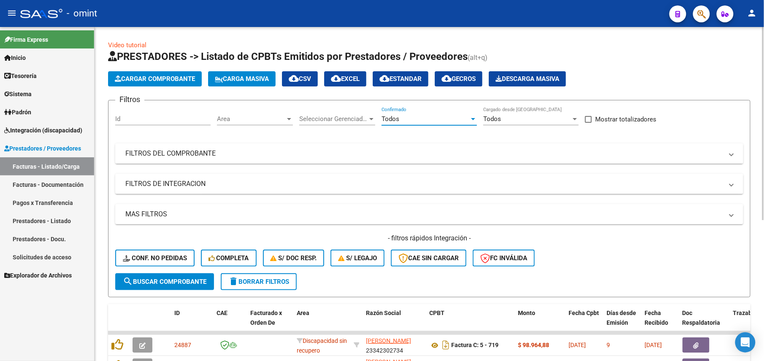
click at [294, 154] on mat-panel-title "FILTROS DEL COMPROBANTE" at bounding box center [424, 153] width 598 height 9
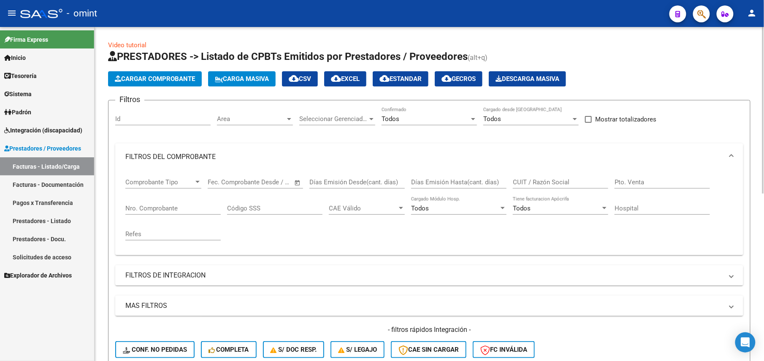
click at [531, 187] on div "CUIT / Razón Social" at bounding box center [560, 179] width 95 height 18
click at [536, 183] on input "CUIT / Razón Social" at bounding box center [560, 183] width 95 height 8
paste input "20-22809293-3"
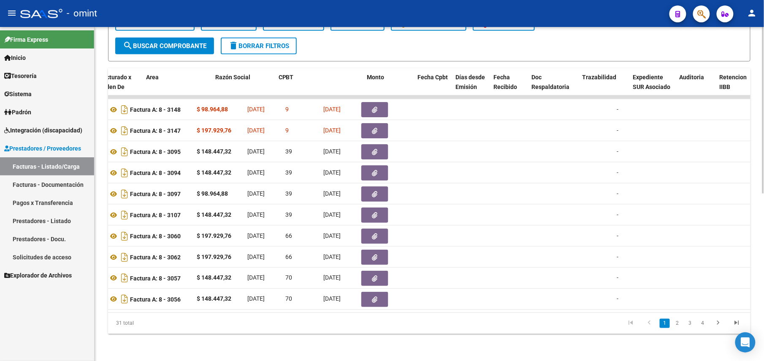
scroll to position [0, 117]
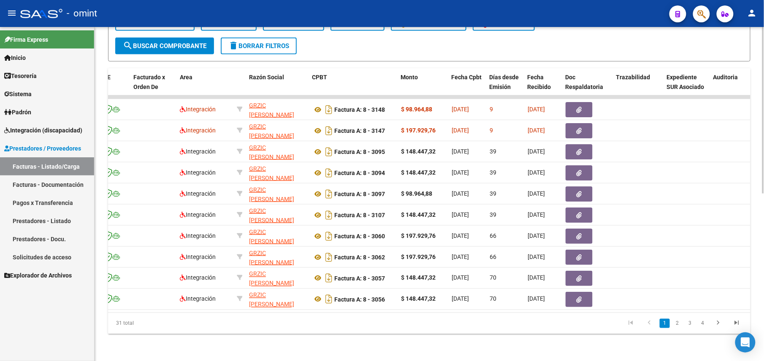
type input "20228092933"
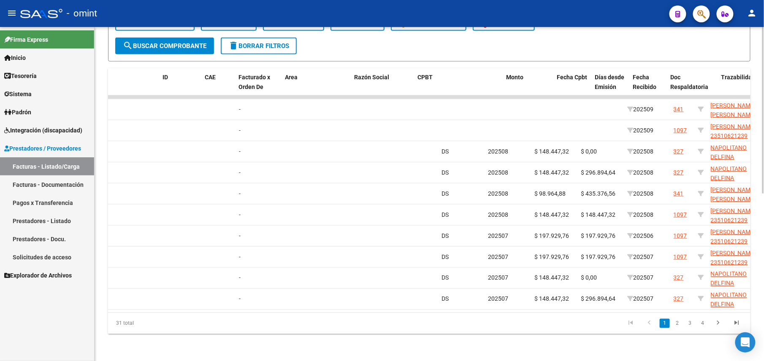
scroll to position [0, 12]
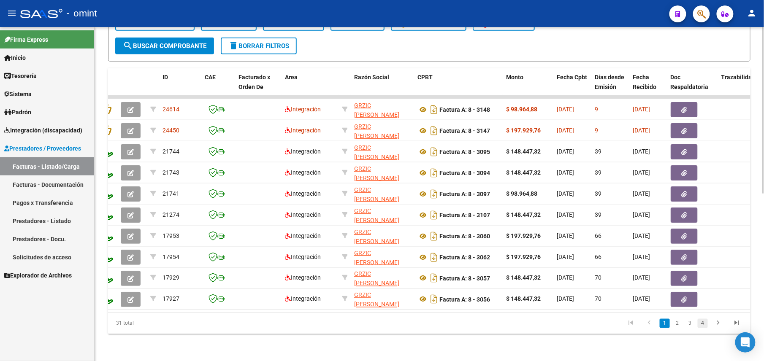
click at [701, 325] on link "4" at bounding box center [703, 323] width 10 height 9
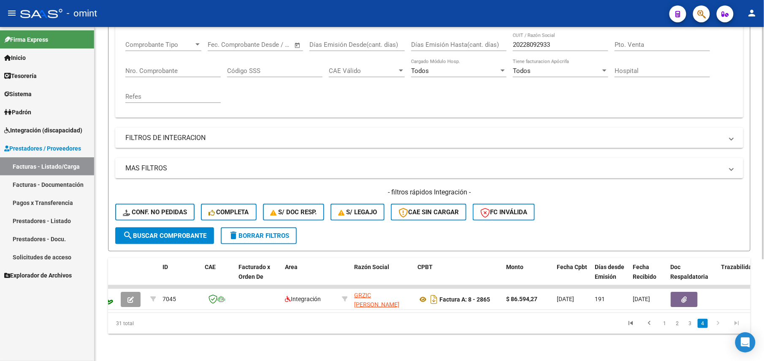
scroll to position [146, 0]
click at [685, 326] on link "3" at bounding box center [690, 323] width 10 height 9
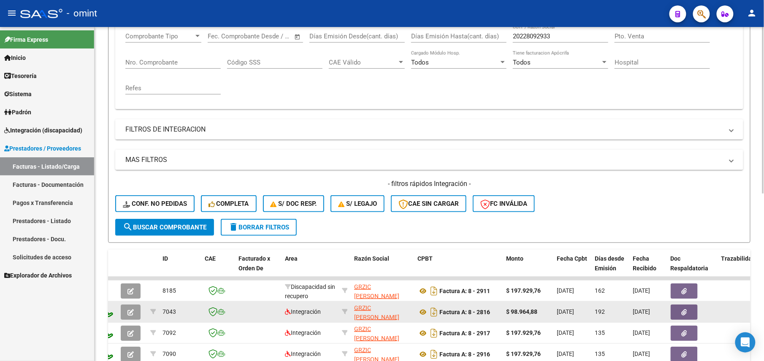
scroll to position [336, 0]
